Goal: Transaction & Acquisition: Purchase product/service

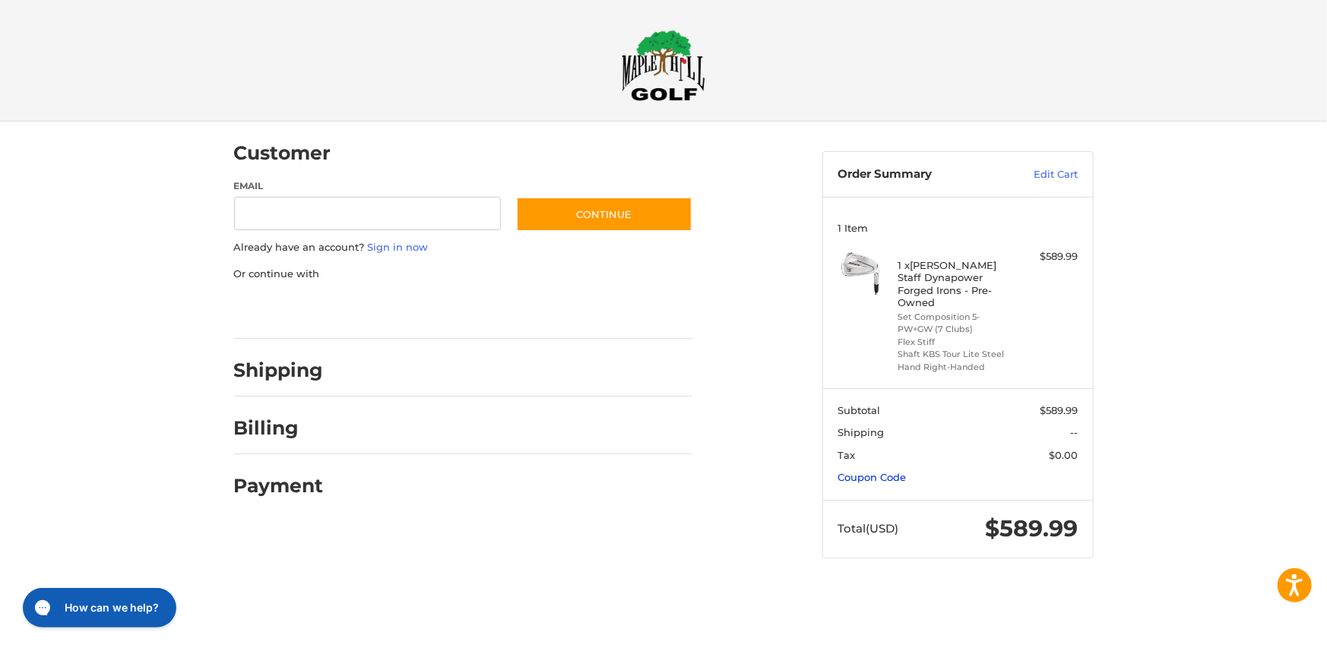
click at [889, 471] on link "Coupon Code" at bounding box center [871, 477] width 68 height 12
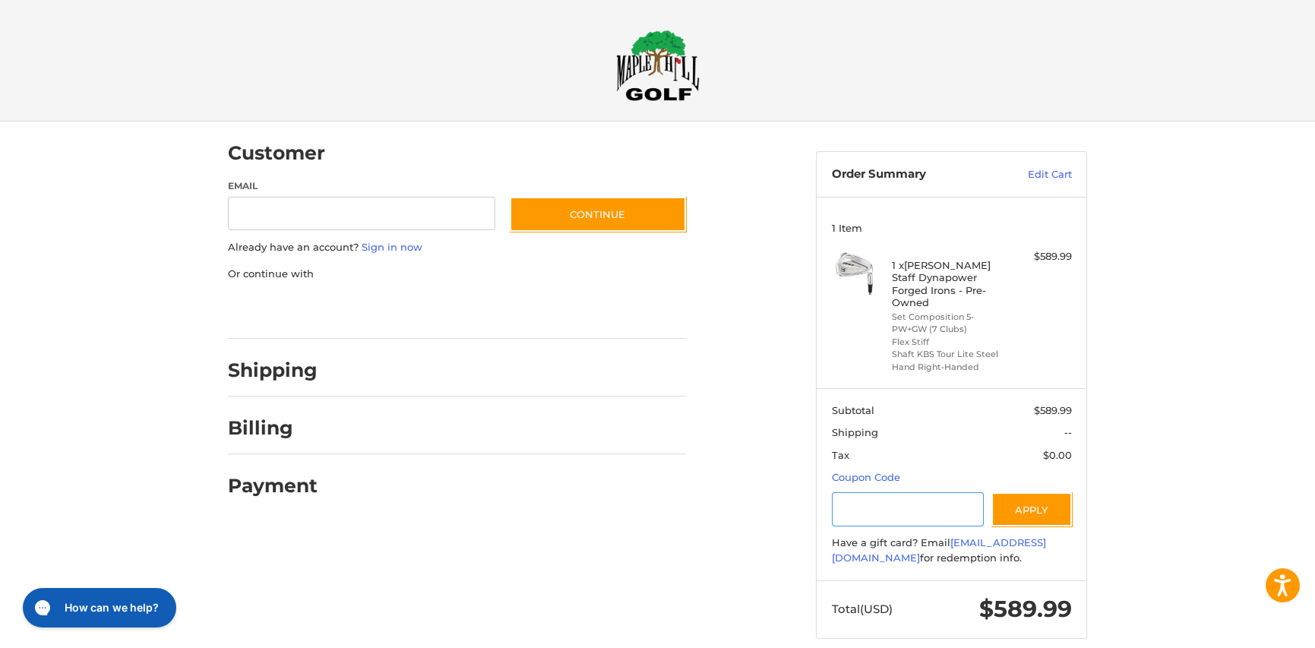
click at [891, 496] on input "Gift Certificate or Coupon Code" at bounding box center [908, 509] width 153 height 34
type input "********"
click at [1040, 498] on button "Apply" at bounding box center [1032, 509] width 81 height 34
